Goal: Task Accomplishment & Management: Complete application form

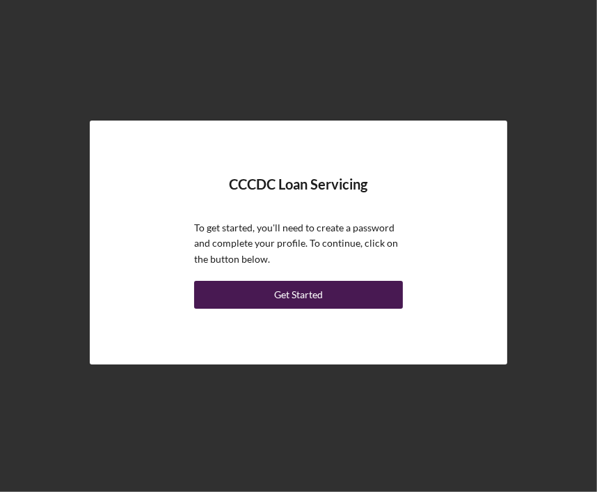
click at [320, 302] on div "Get Started" at bounding box center [298, 295] width 49 height 28
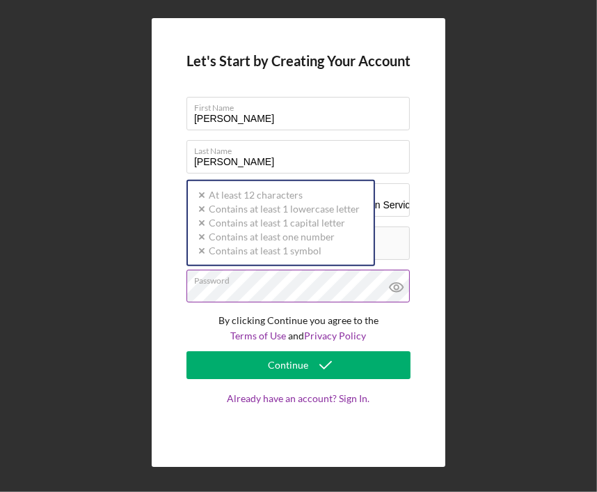
click at [297, 285] on div "Password Icon/icon-validation-no At least 12 characters Icon/icon-validation-no…" at bounding box center [299, 286] width 224 height 35
click at [297, 285] on label "Password" at bounding box center [302, 277] width 216 height 15
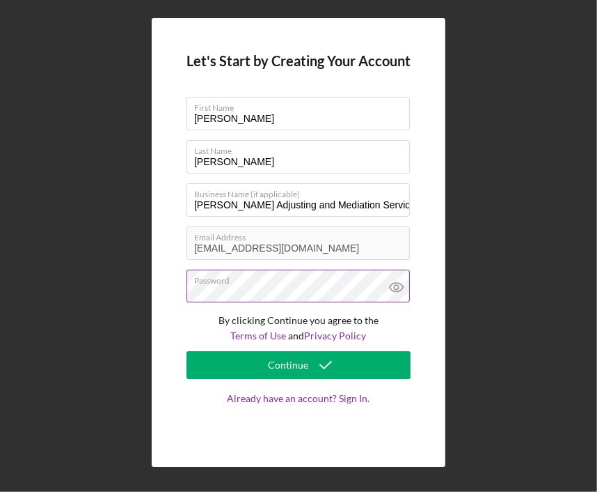
click at [406, 285] on icon at bounding box center [396, 286] width 35 height 35
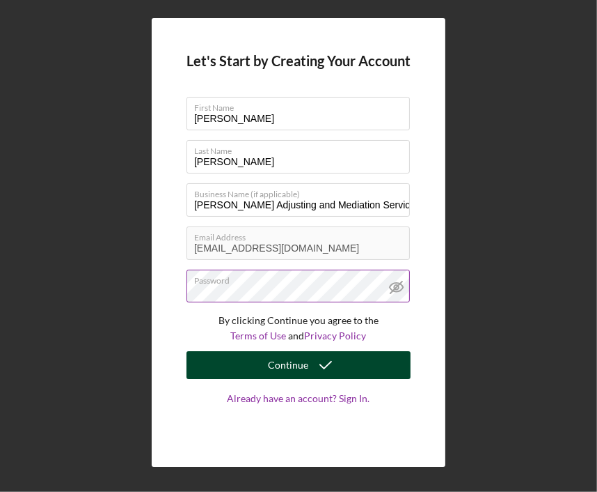
click at [318, 365] on icon "submit" at bounding box center [325, 364] width 35 height 35
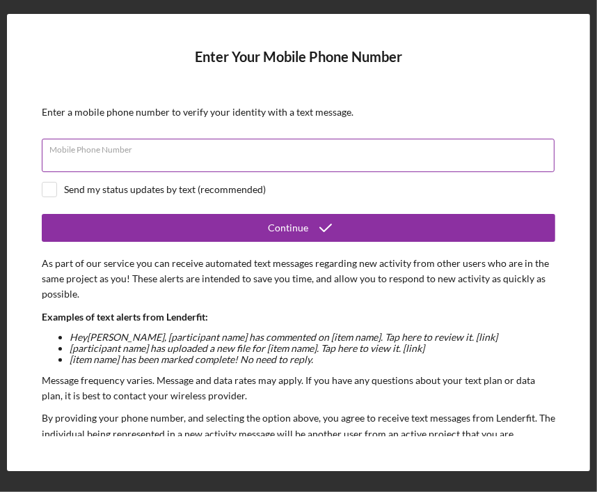
click at [302, 140] on div "Mobile Phone Number" at bounding box center [299, 156] width 514 height 35
type input "[PHONE_NUMBER]"
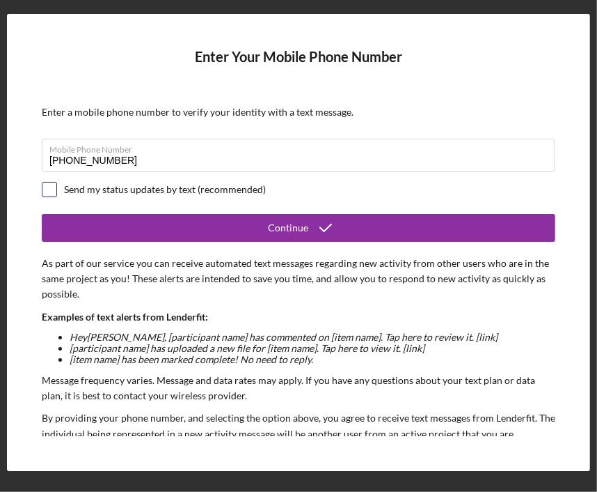
click at [56, 188] on input "checkbox" at bounding box center [49, 189] width 14 height 14
checkbox input "true"
drag, startPoint x: 556, startPoint y: 140, endPoint x: 554, endPoint y: 196, distance: 55.7
click at [554, 196] on form "Enter Your Mobile Phone Number Enter a mobile phone number to verify your ident…" at bounding box center [299, 243] width 514 height 388
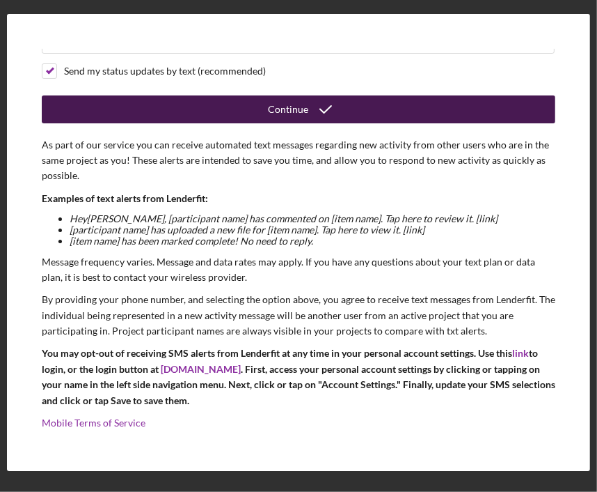
click at [286, 99] on div "Continue" at bounding box center [288, 109] width 40 height 28
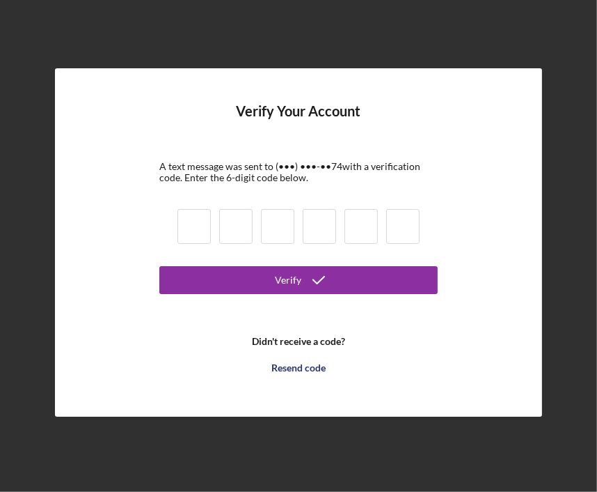
click at [191, 240] on input at bounding box center [194, 226] width 33 height 35
type input "4"
type input "3"
type input "7"
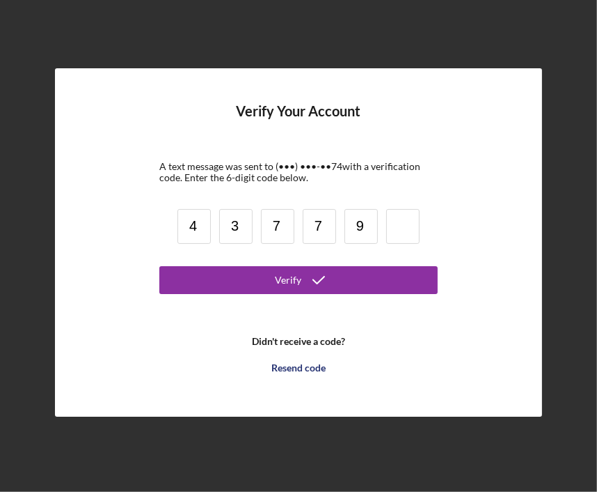
type input "9"
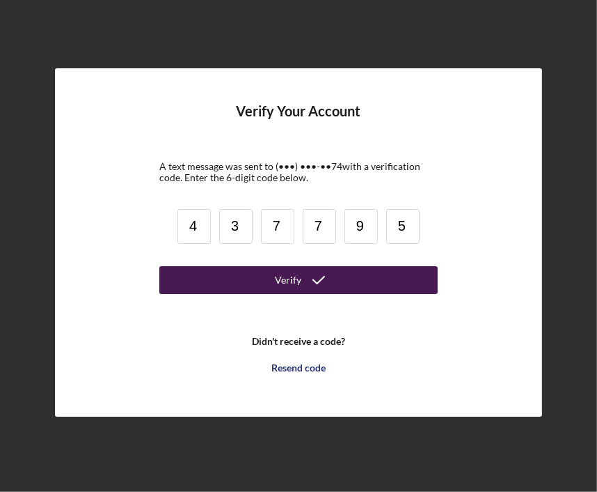
type input "5"
click at [197, 268] on button "Verify" at bounding box center [298, 280] width 279 height 28
